Goal: Information Seeking & Learning: Learn about a topic

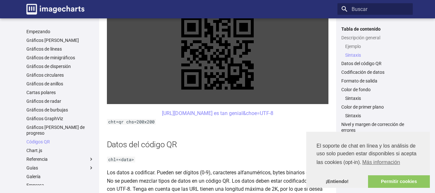
scroll to position [369, 0]
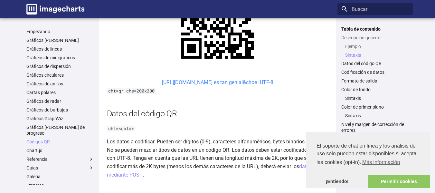
click at [213, 83] on font "[URL][DOMAIN_NAME] es tan genial&choe=UTF-8" at bounding box center [217, 82] width 111 height 6
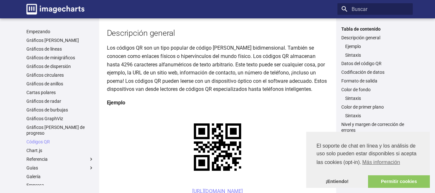
scroll to position [64, 0]
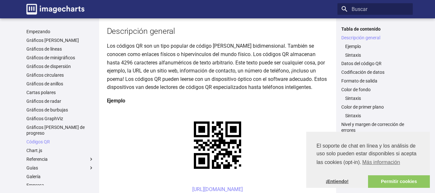
click at [350, 179] on link "¡Entiendo!" at bounding box center [337, 181] width 62 height 13
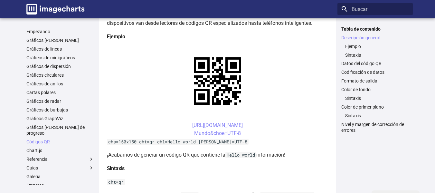
scroll to position [129, 0]
click at [243, 124] on font "[URL][DOMAIN_NAME]" at bounding box center [217, 125] width 51 height 6
